Goal: Transaction & Acquisition: Purchase product/service

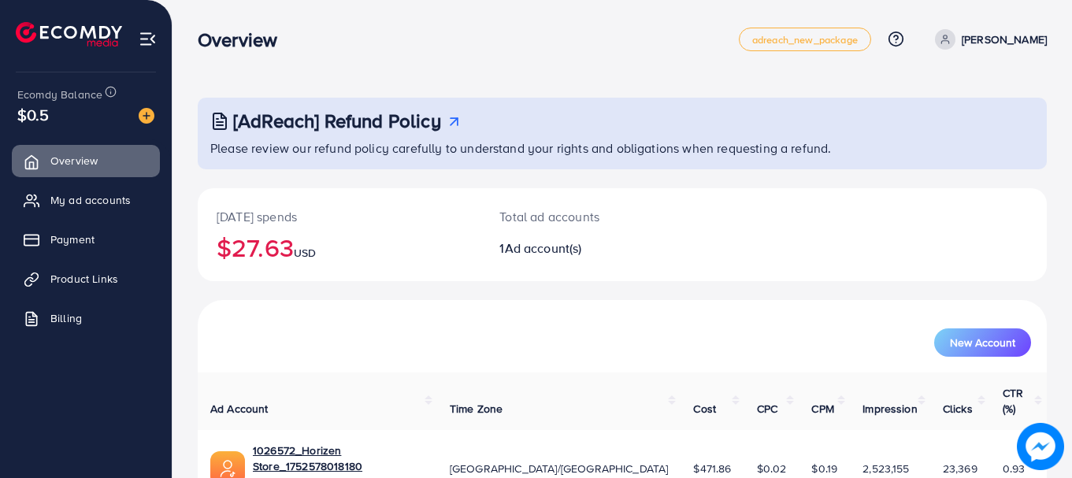
click at [260, 254] on h2 "$27.63 USD" at bounding box center [339, 247] width 245 height 30
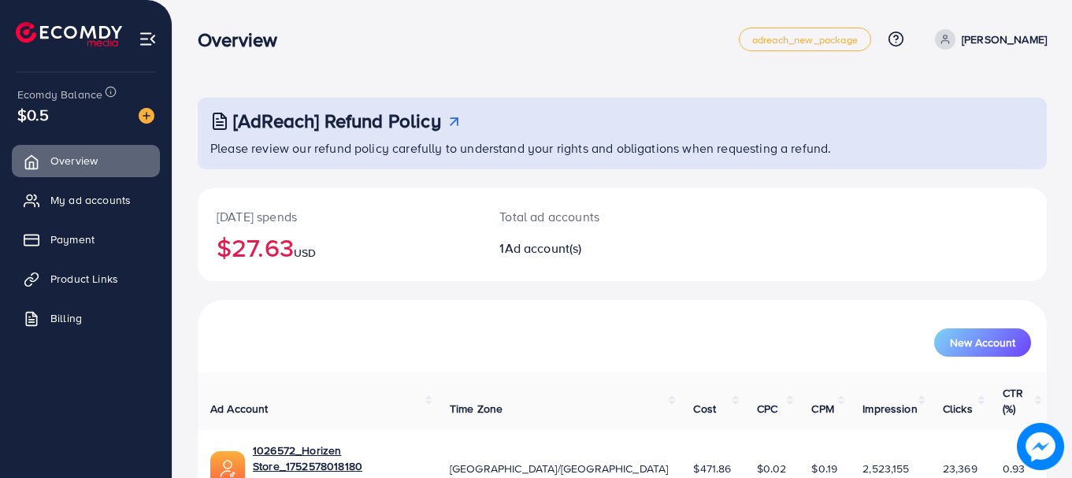
click at [260, 254] on h2 "$27.63 USD" at bounding box center [339, 247] width 245 height 30
click at [272, 253] on h2 "$27.63 USD" at bounding box center [339, 247] width 245 height 30
click at [288, 251] on h2 "$27.63 USD" at bounding box center [339, 247] width 245 height 30
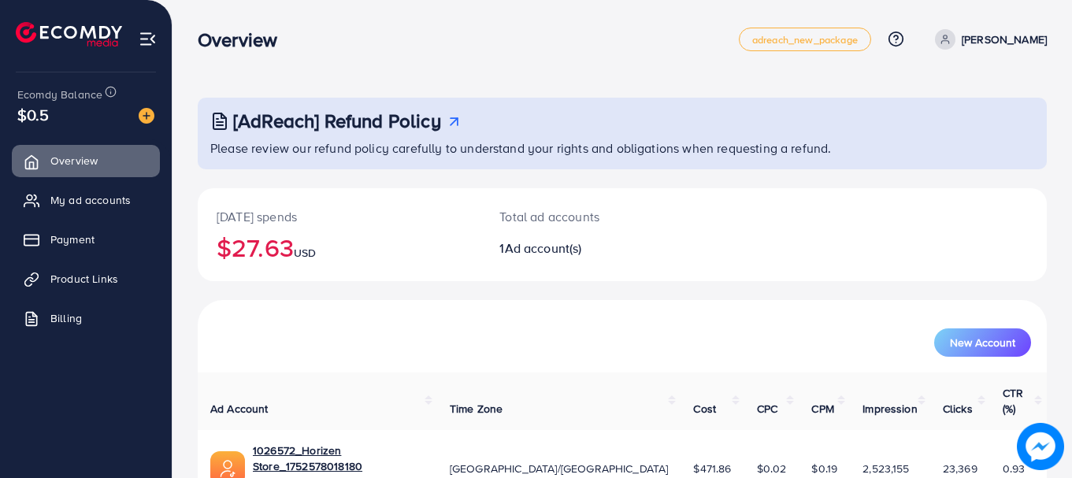
click at [259, 260] on h2 "$27.63 USD" at bounding box center [339, 247] width 245 height 30
click at [285, 257] on h2 "$27.63 USD" at bounding box center [339, 247] width 245 height 30
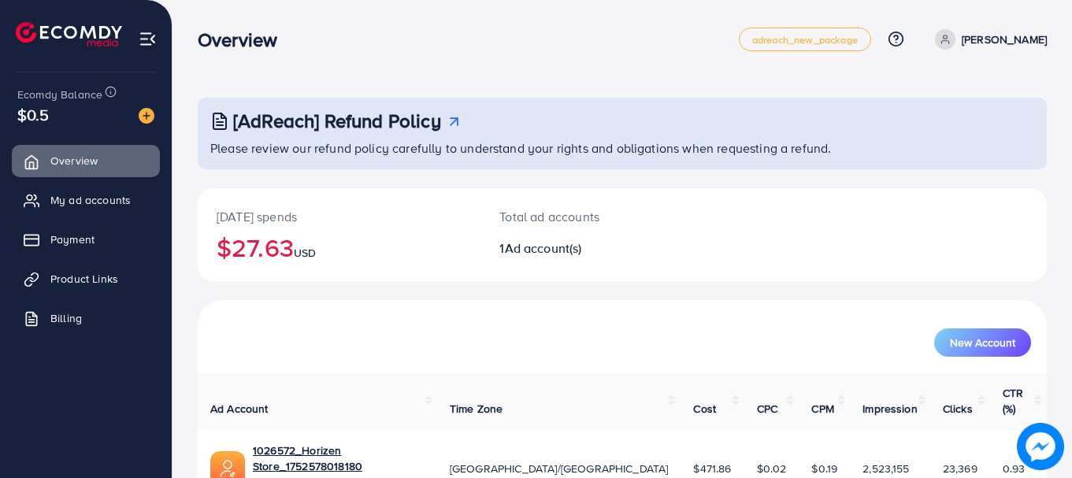
click at [267, 246] on h2 "$27.63 USD" at bounding box center [339, 247] width 245 height 30
click at [313, 247] on span "USD" at bounding box center [305, 253] width 22 height 16
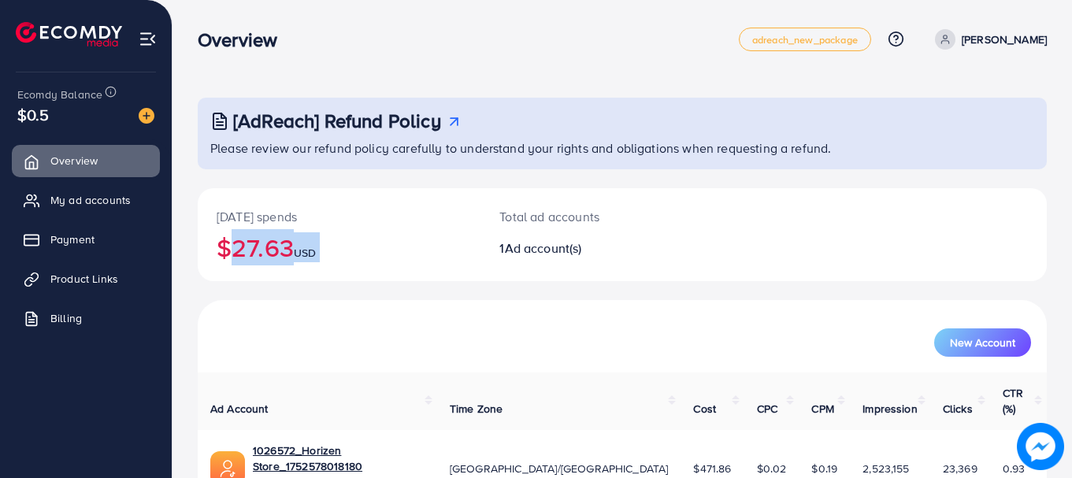
click at [313, 247] on span "USD" at bounding box center [305, 253] width 22 height 16
click at [289, 243] on h2 "$27.63 USD" at bounding box center [339, 247] width 245 height 30
click at [110, 198] on span "My ad accounts" at bounding box center [94, 200] width 80 height 16
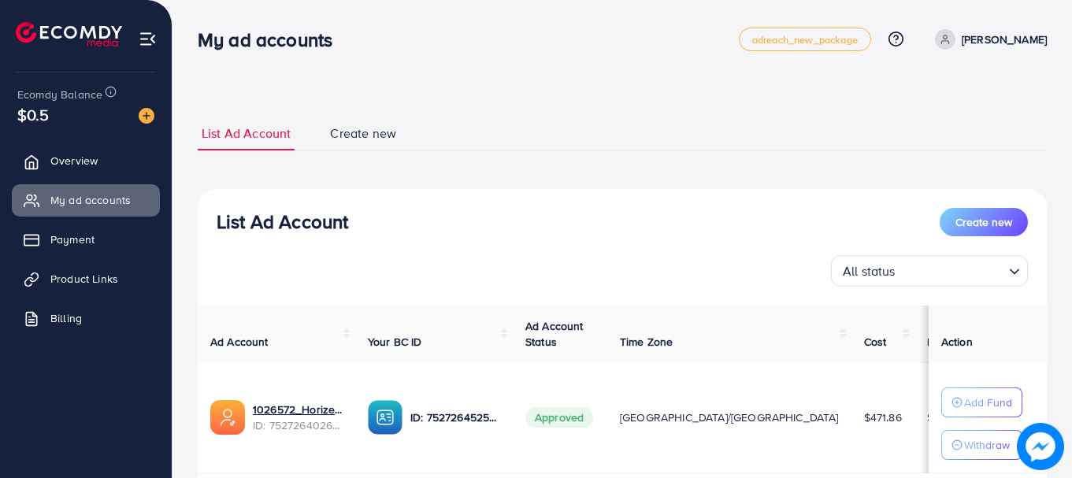
click at [276, 213] on h3 "List Ad Account" at bounding box center [283, 221] width 132 height 23
click at [264, 214] on h3 "List Ad Account" at bounding box center [283, 221] width 132 height 23
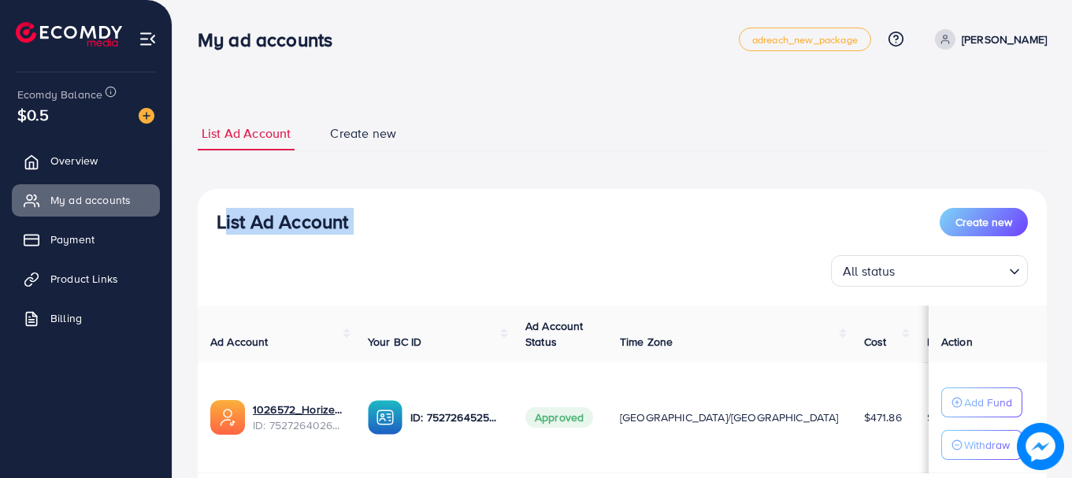
click at [264, 214] on h3 "List Ad Account" at bounding box center [283, 221] width 132 height 23
click at [256, 213] on h3 "List Ad Account" at bounding box center [283, 221] width 132 height 23
click at [247, 214] on h3 "List Ad Account" at bounding box center [283, 221] width 132 height 23
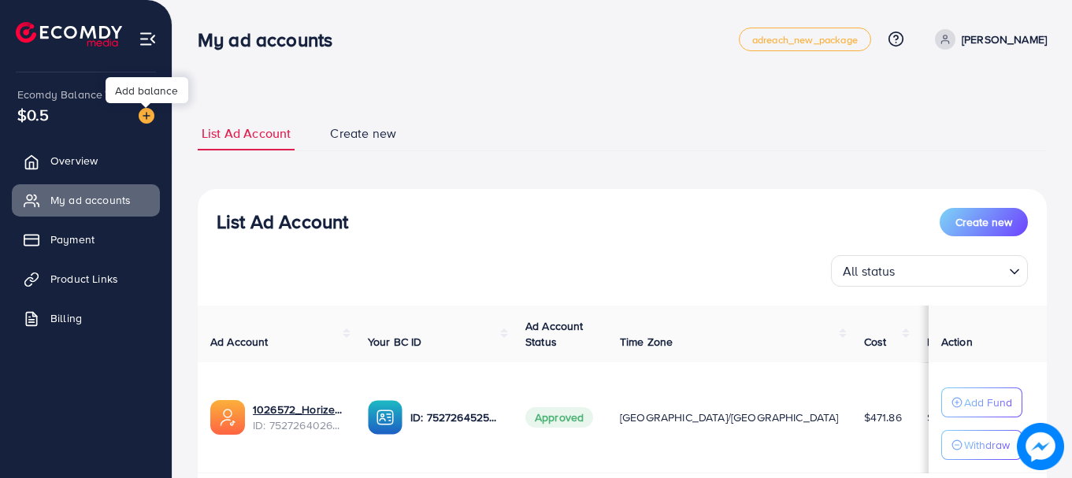
click at [147, 116] on img at bounding box center [147, 116] width 16 height 16
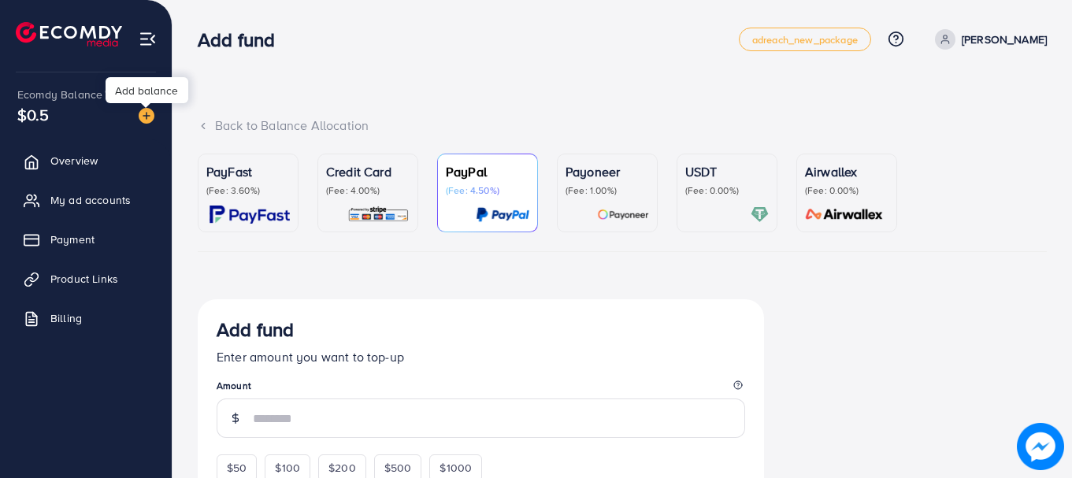
click at [147, 116] on img at bounding box center [147, 116] width 16 height 16
click at [289, 206] on img at bounding box center [250, 215] width 80 height 18
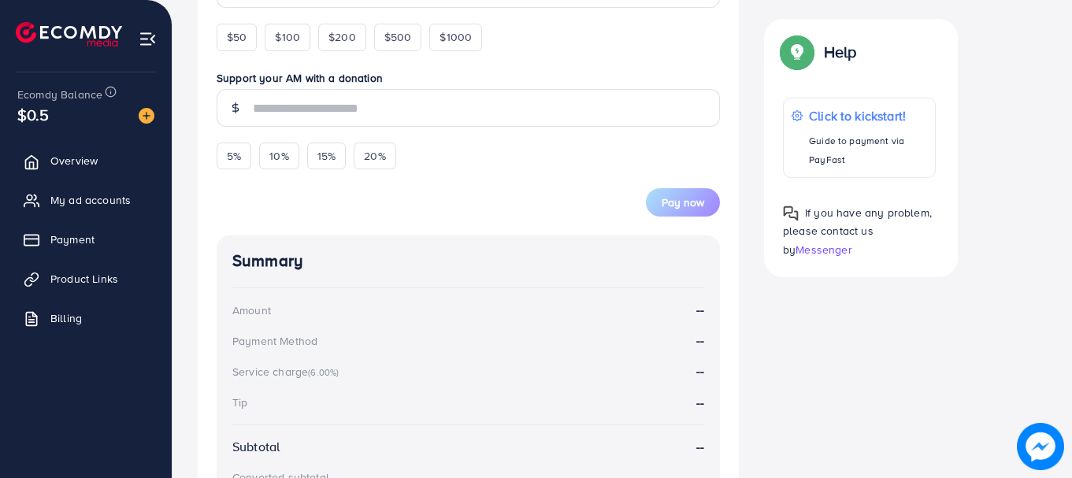
click at [250, 52] on form "Add fund Enter amount you want to top-up Amount $50 $100 $200 $500 $1000 Suppor…" at bounding box center [468, 53] width 503 height 327
click at [232, 38] on span "$50" at bounding box center [237, 37] width 20 height 16
type input "**"
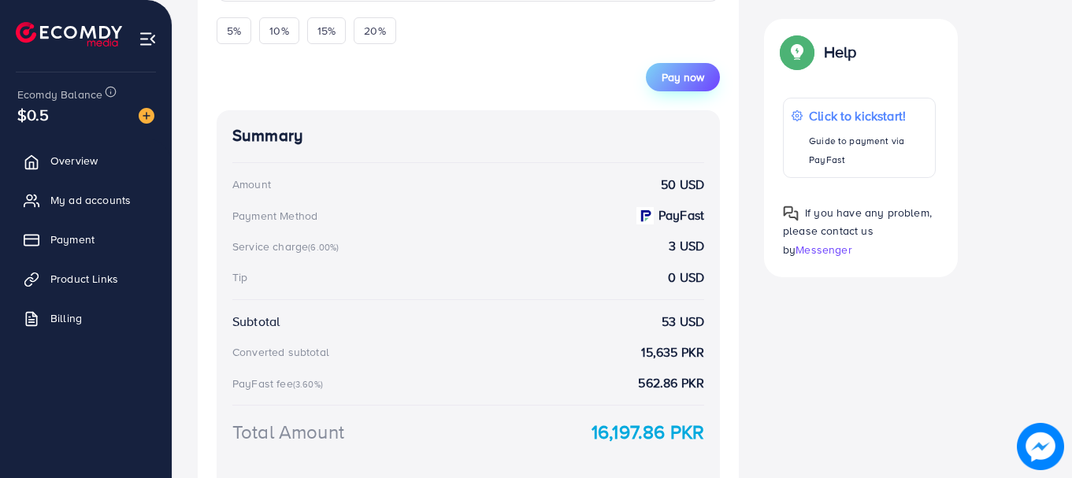
scroll to position [577, 0]
click at [688, 77] on span "Pay now" at bounding box center [683, 78] width 43 height 16
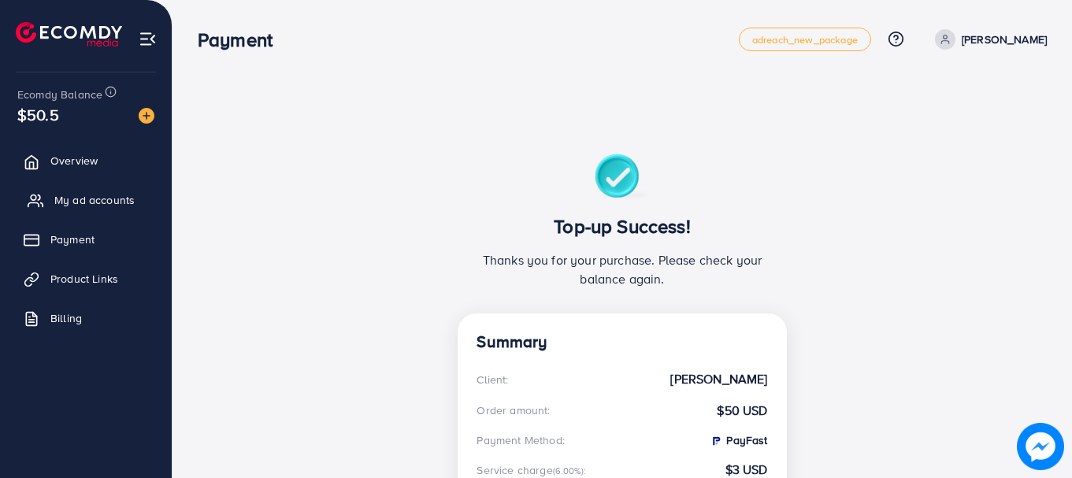
click at [75, 206] on span "My ad accounts" at bounding box center [94, 200] width 80 height 16
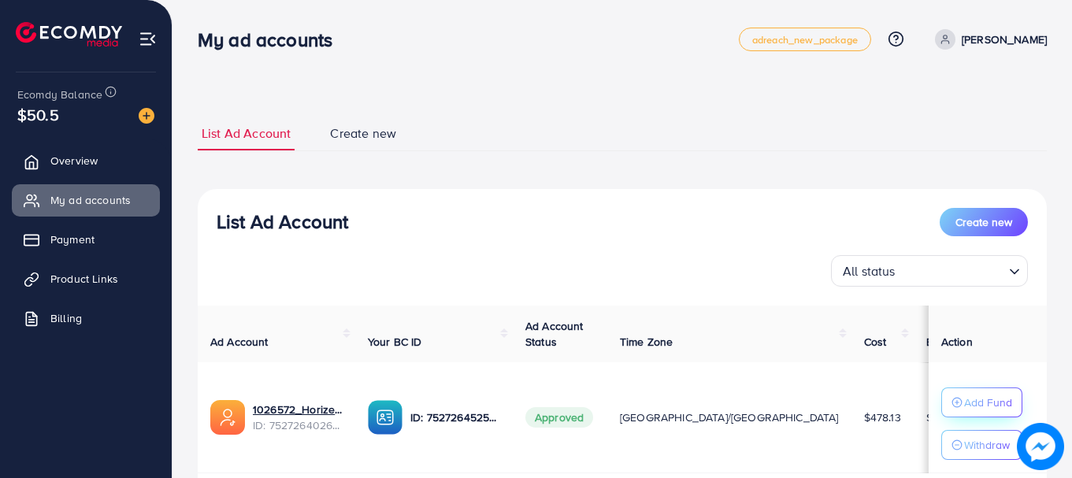
click at [951, 399] on icon "button" at bounding box center [956, 402] width 11 height 11
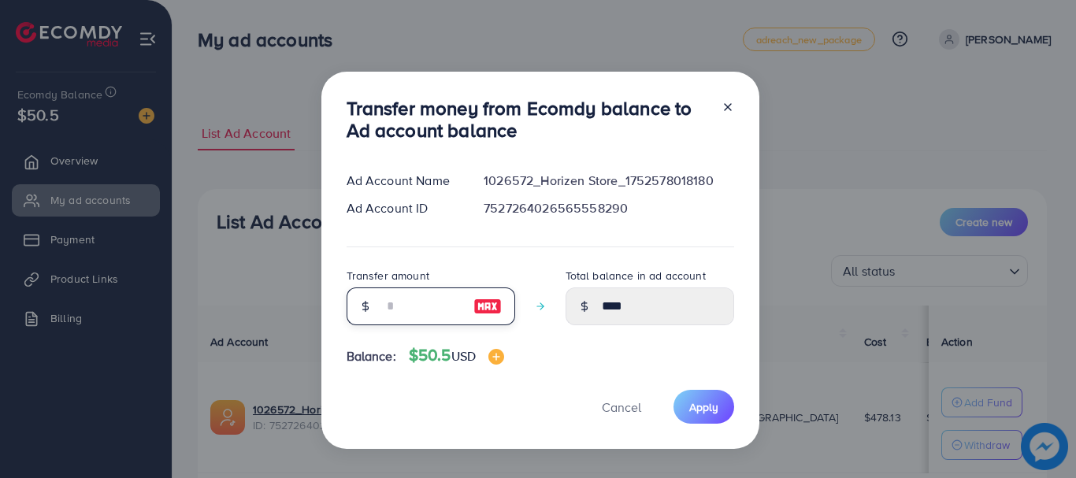
click at [398, 313] on input "number" at bounding box center [422, 306] width 79 height 38
type input "*"
type input "****"
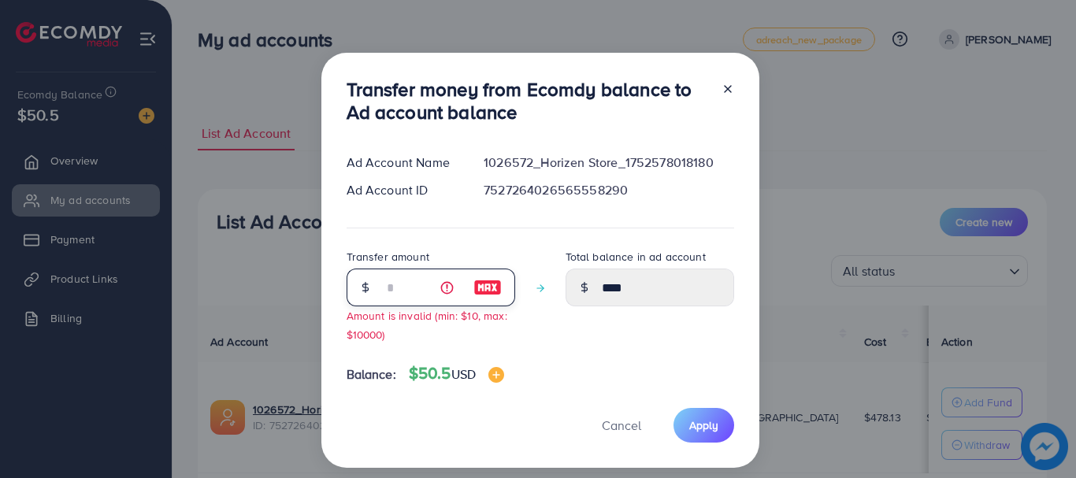
type input "**"
type input "*****"
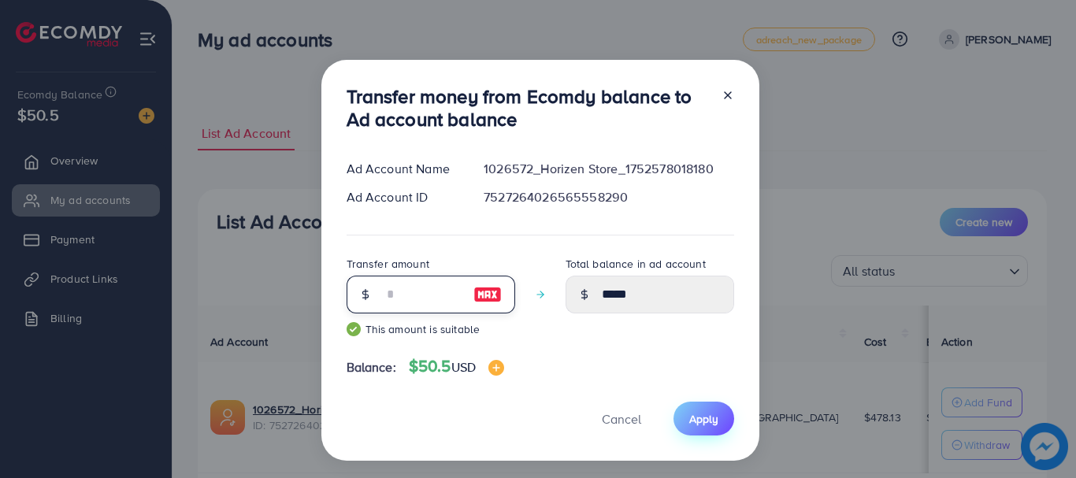
type input "**"
click at [708, 414] on span "Apply" at bounding box center [703, 419] width 29 height 16
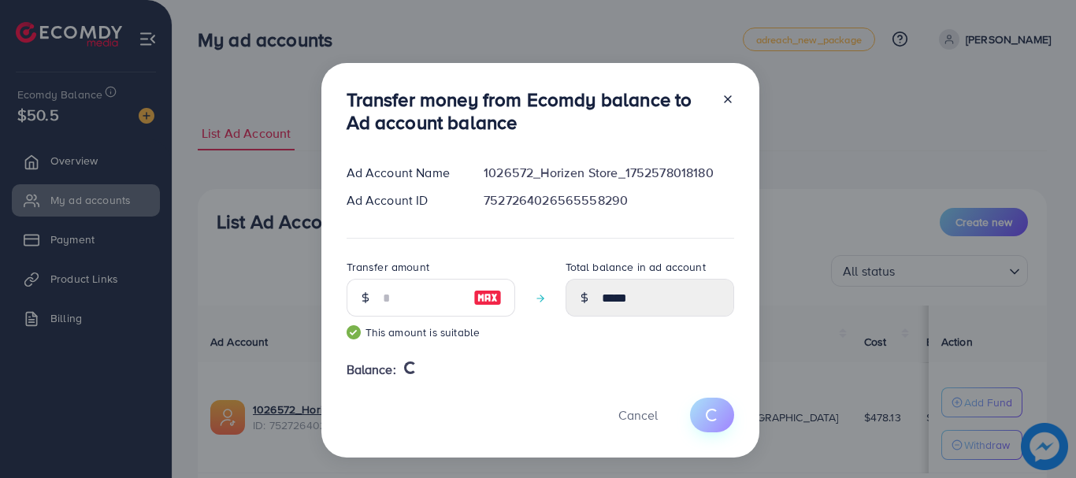
type input "****"
